Goal: Navigation & Orientation: Find specific page/section

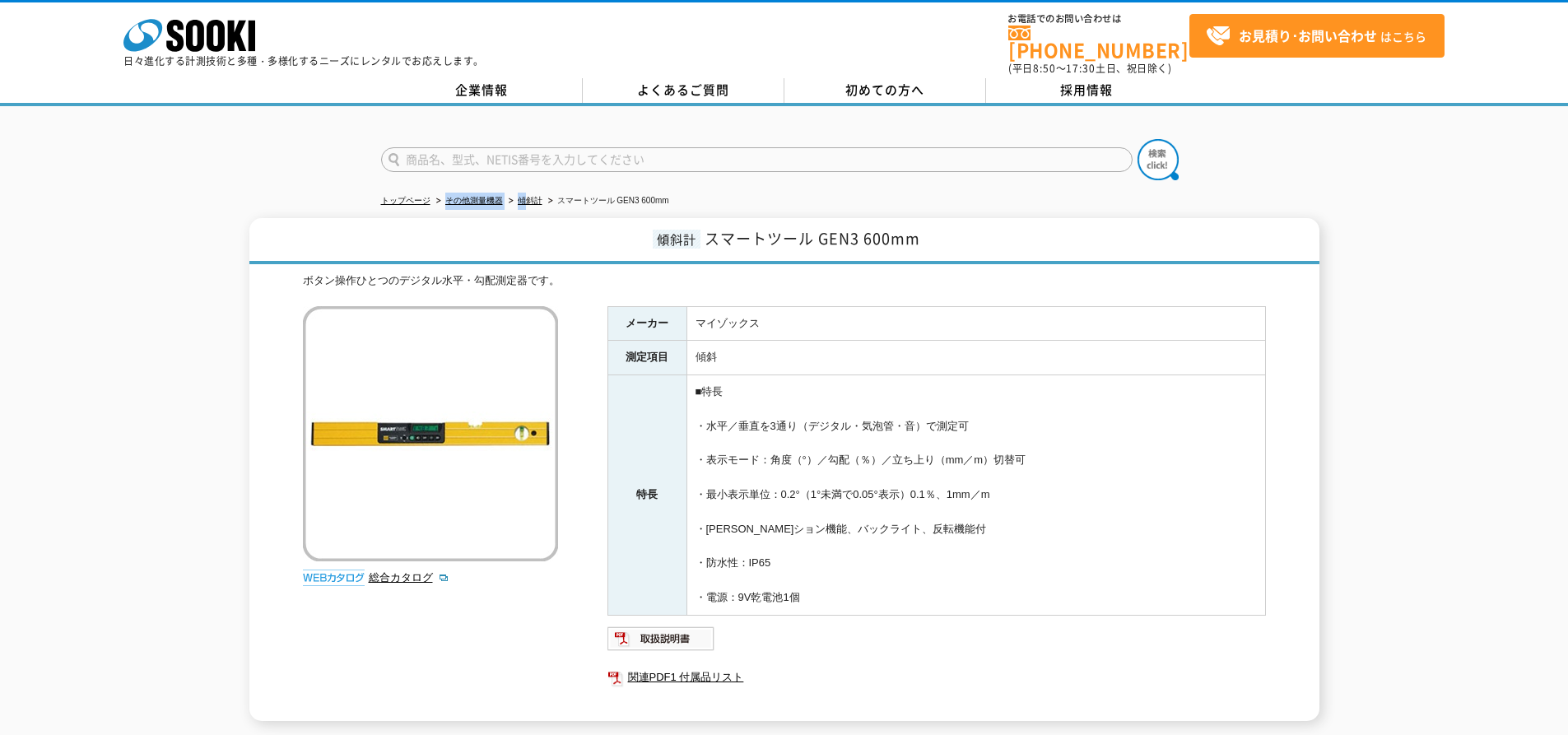
drag, startPoint x: 438, startPoint y: 190, endPoint x: 529, endPoint y: 199, distance: 91.4
click at [529, 199] on ul "トップページ その他測量機器 傾斜計 スマートツール GEN3 600mm" at bounding box center [784, 201] width 807 height 34
click at [623, 198] on li "スマートツール GEN3 600mm" at bounding box center [607, 201] width 124 height 17
drag, startPoint x: 376, startPoint y: 185, endPoint x: 677, endPoint y: 199, distance: 301.3
click at [677, 199] on div "トップページ その他測量機器 傾斜計 スマートツール GEN3 600mm 傾斜計 スマートツール GEN3 600mm ボタン操作ひとつのデジタル水平・勾配…" at bounding box center [784, 421] width 1568 height 632
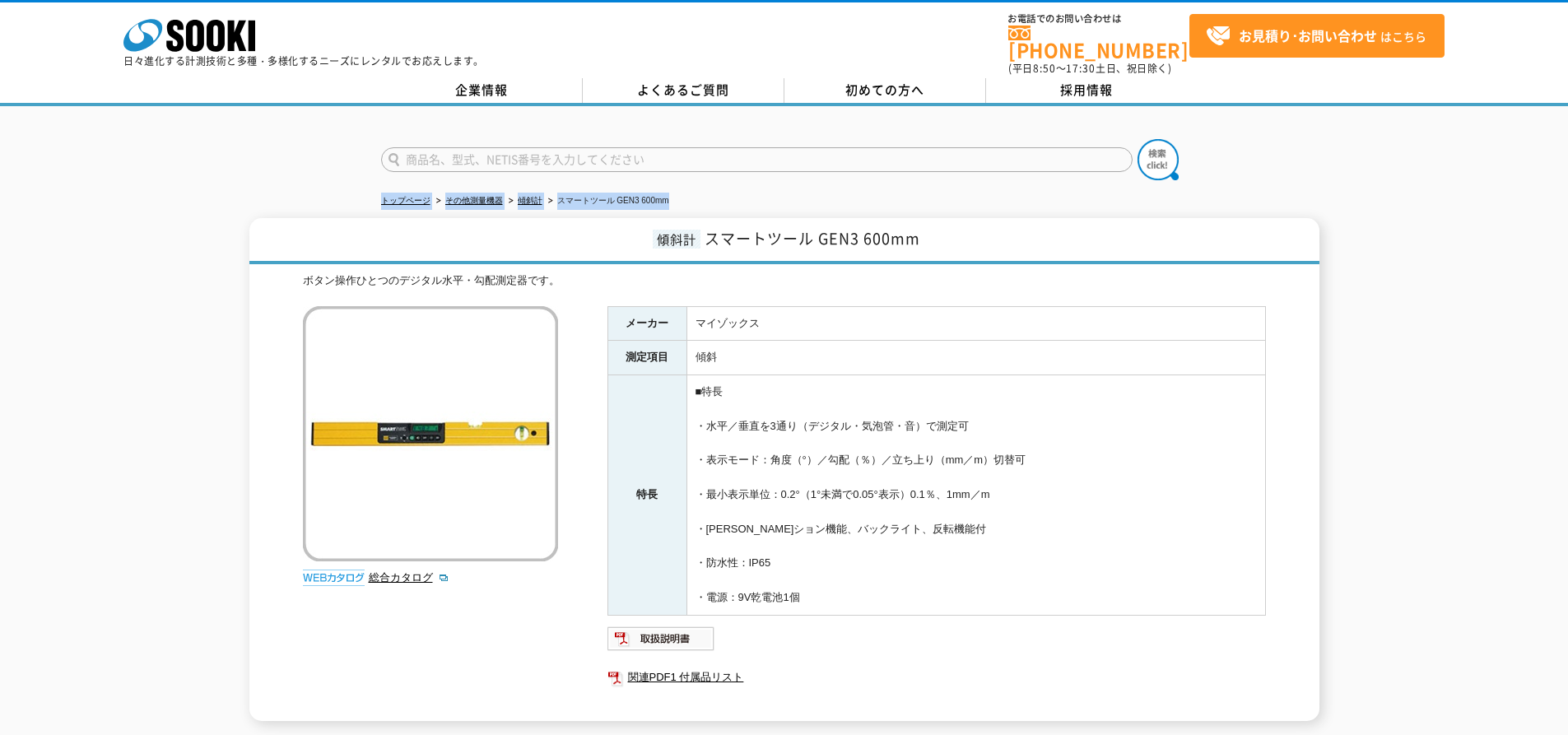
click at [661, 194] on li "スマートツール GEN3 600mm" at bounding box center [607, 201] width 124 height 17
drag, startPoint x: 678, startPoint y: 195, endPoint x: 376, endPoint y: 196, distance: 302.0
click at [376, 196] on div "トップページ その他測量機器 傾斜計 スマートツール GEN3 600mm 傾斜計 スマートツール GEN3 600mm ボタン操作ひとつのデジタル水平・勾配…" at bounding box center [784, 421] width 1568 height 632
click at [339, 161] on div at bounding box center [784, 145] width 1568 height 79
drag, startPoint x: 378, startPoint y: 187, endPoint x: 719, endPoint y: 186, distance: 341.0
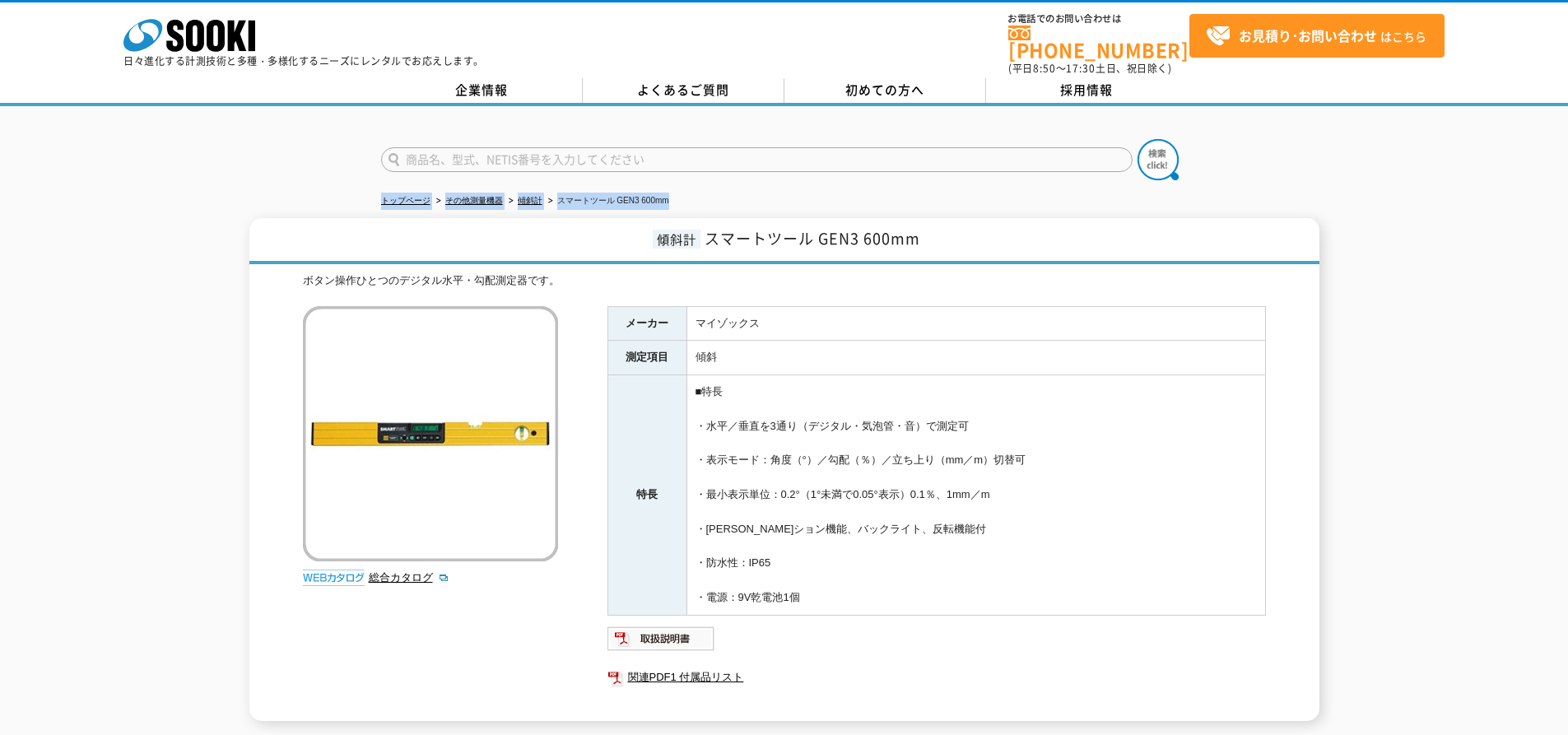
click at [726, 190] on div "トップページ その他測量機器 傾斜計 スマートツール GEN3 600mm 傾斜計 スマートツール GEN3 600mm ボタン操作ひとつのデジタル水平・勾配…" at bounding box center [784, 421] width 1568 height 632
click at [854, 188] on ul "トップページ その他測量機器 傾斜計 スマートツール GEN3 600mm" at bounding box center [784, 201] width 807 height 34
